Goal: Information Seeking & Learning: Learn about a topic

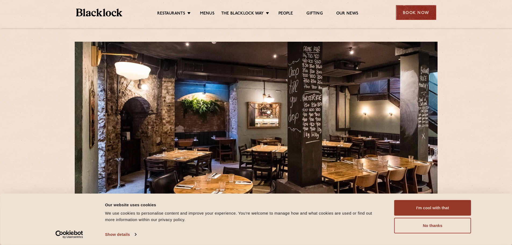
click at [423, 15] on div "Book Now" at bounding box center [416, 12] width 40 height 15
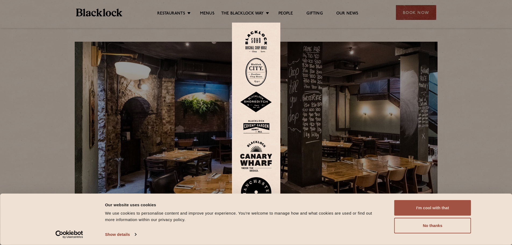
click at [423, 208] on button "I'm cool with that" at bounding box center [432, 208] width 77 height 16
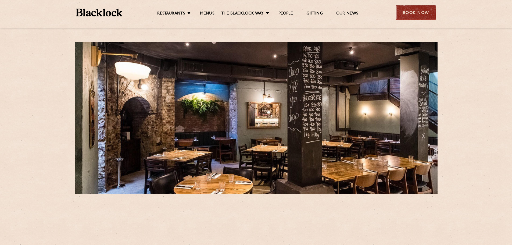
click at [424, 9] on div "Book Now" at bounding box center [416, 12] width 40 height 15
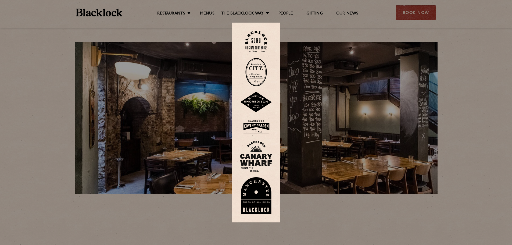
click at [262, 69] on img at bounding box center [255, 72] width 21 height 28
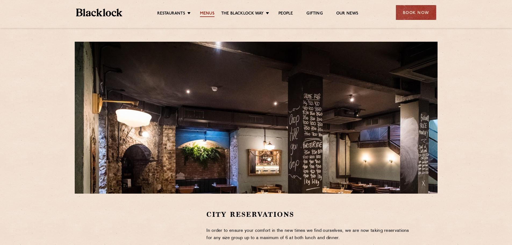
click at [201, 13] on link "Menus" at bounding box center [207, 14] width 15 height 6
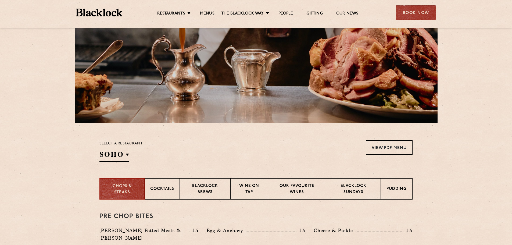
scroll to position [134, 0]
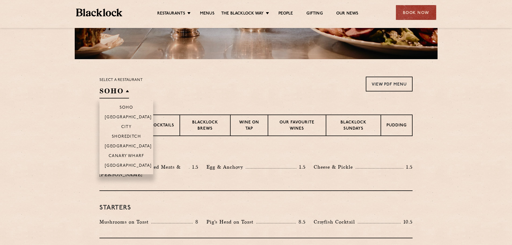
click at [125, 93] on h2 "SOHO" at bounding box center [114, 92] width 30 height 12
click at [130, 125] on p "City" at bounding box center [126, 127] width 10 height 5
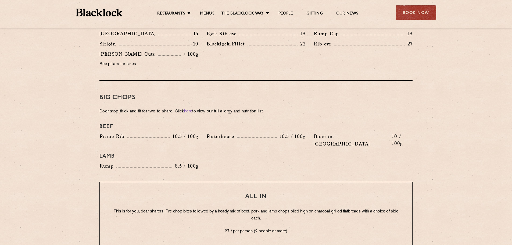
scroll to position [591, 0]
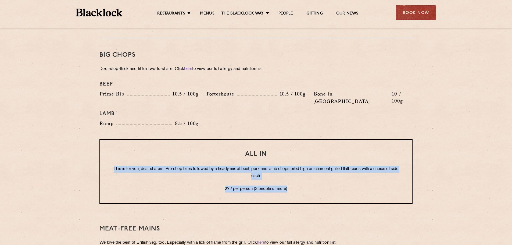
drag, startPoint x: 313, startPoint y: 139, endPoint x: 325, endPoint y: 172, distance: 35.1
click at [325, 172] on div "All In This is for you, dear sharers. Pre-chop bites followed by a heady mix of…" at bounding box center [255, 171] width 313 height 64
click at [325, 185] on p "27 / per person (2 people or more)" at bounding box center [256, 188] width 290 height 7
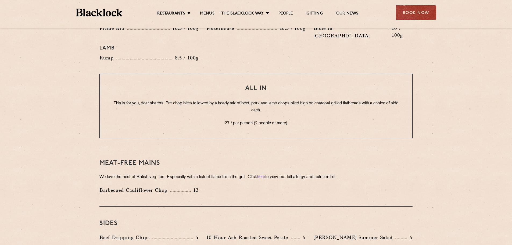
scroll to position [672, 0]
